Goal: Check status: Check status

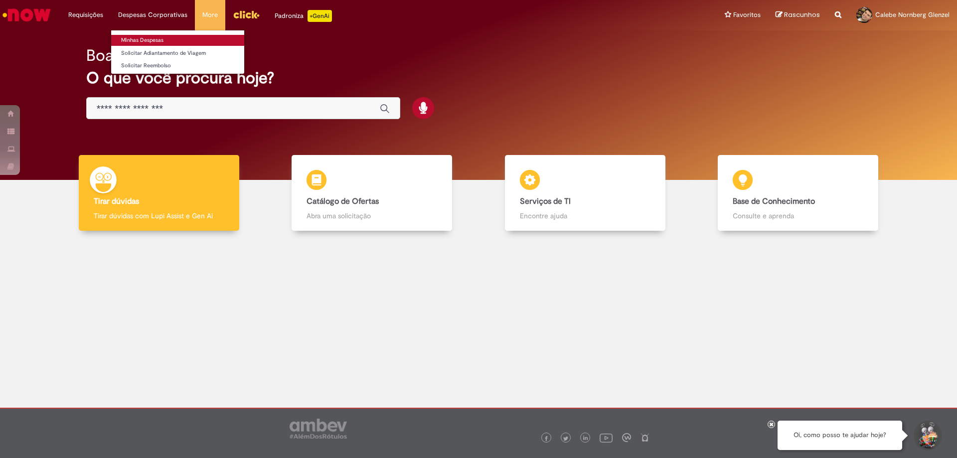
click at [146, 38] on link "Minhas Despesas" at bounding box center [177, 40] width 133 height 11
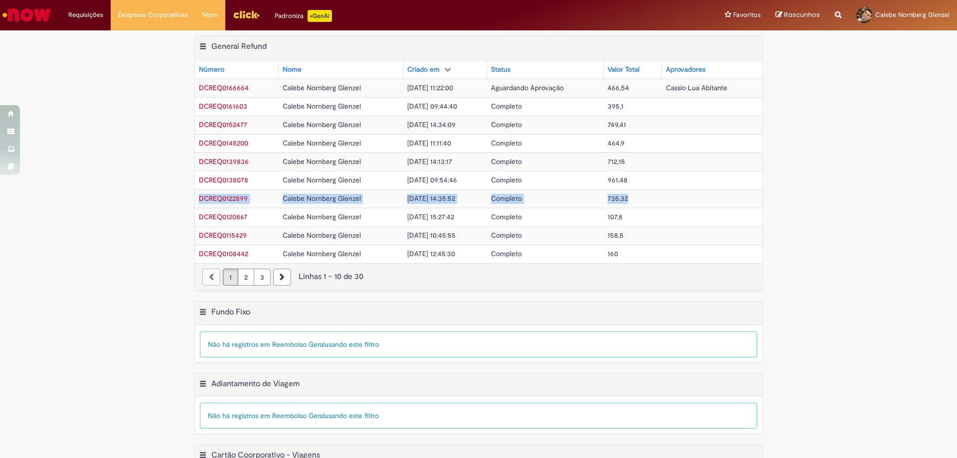
drag, startPoint x: 636, startPoint y: 199, endPoint x: 697, endPoint y: 184, distance: 62.6
click at [697, 184] on tbody "DCREQ0166664 [PERSON_NAME] Glenzel [DATE] 11:22:00 Aguardando Aprovação 466,54 …" at bounding box center [478, 171] width 567 height 185
drag, startPoint x: 634, startPoint y: 179, endPoint x: 597, endPoint y: 175, distance: 37.2
click at [597, 173] on tr "DCREQ0138078 [PERSON_NAME] Glenzel [DATE] 09:54:46 Completo 961,48" at bounding box center [478, 180] width 567 height 18
drag, startPoint x: 643, startPoint y: 201, endPoint x: 606, endPoint y: 196, distance: 36.8
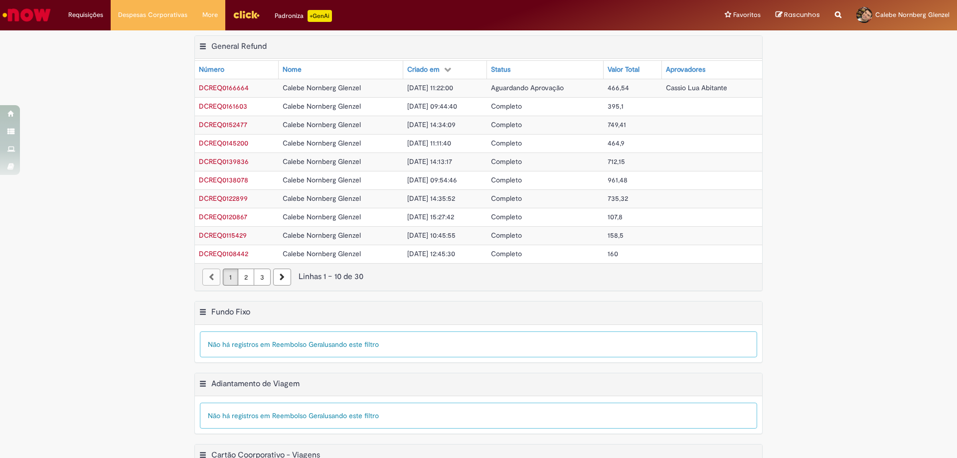
click at [606, 196] on td "735,32" at bounding box center [633, 198] width 58 height 18
drag, startPoint x: 631, startPoint y: 165, endPoint x: 610, endPoint y: 161, distance: 21.3
click at [610, 161] on td "712,15" at bounding box center [633, 162] width 58 height 18
click at [803, 78] on div "Exportar como PDF Exportar como Excel Exportar como CSV General Refund Tabela -…" at bounding box center [478, 168] width 957 height 266
